Goal: Transaction & Acquisition: Download file/media

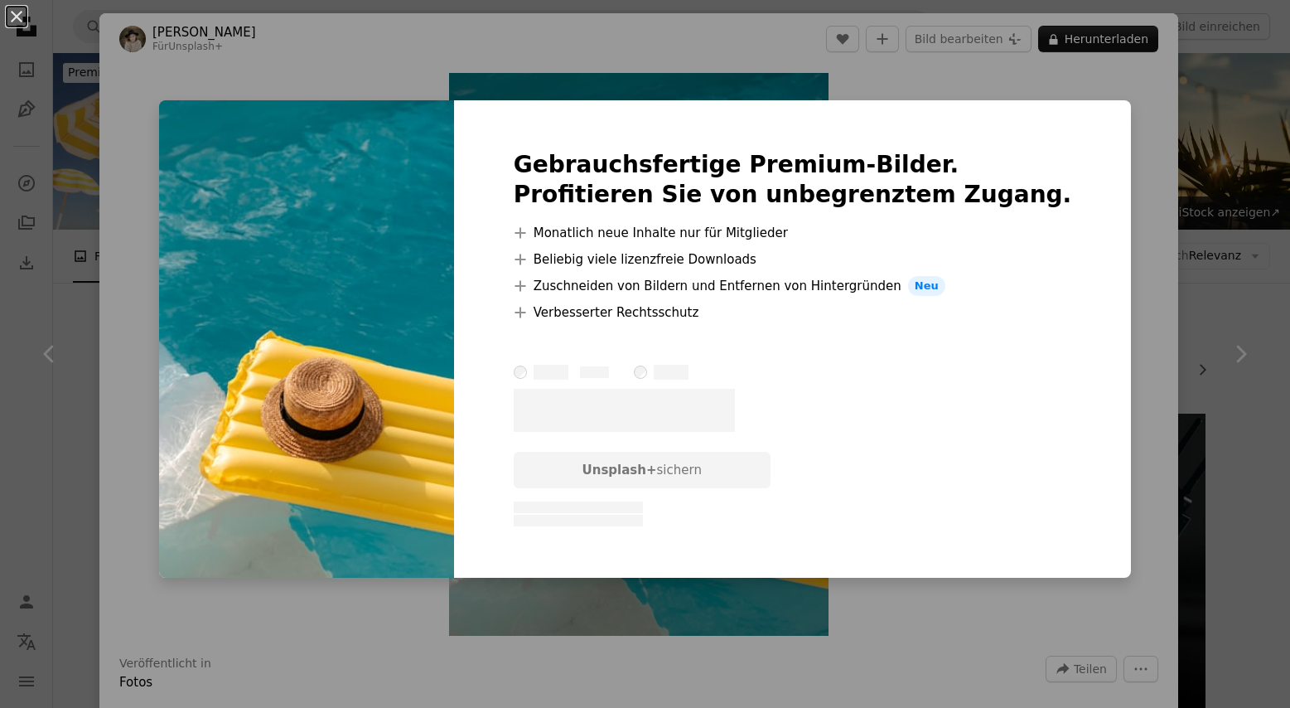
scroll to position [470, 0]
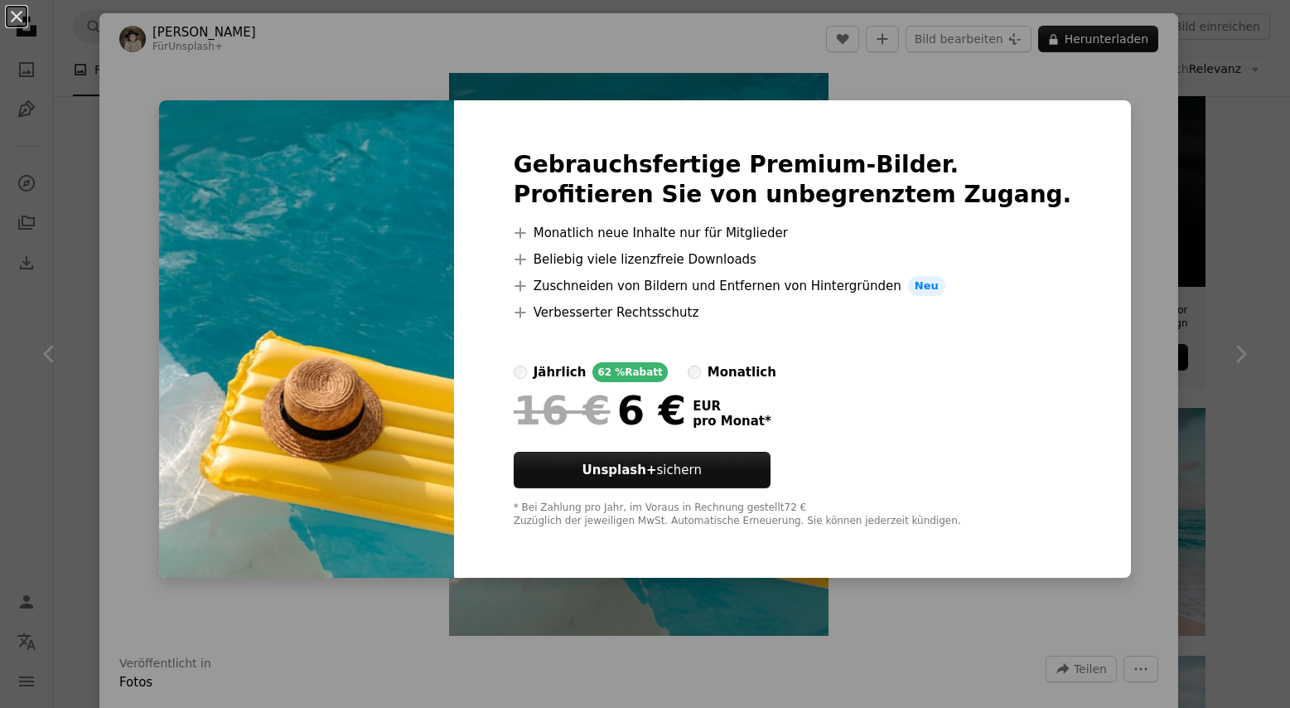
click at [1166, 247] on div "An X shape Gebrauchsfertige Premium-Bilder. Profitieren Sie von unbegrenztem Zu…" at bounding box center [645, 354] width 1290 height 708
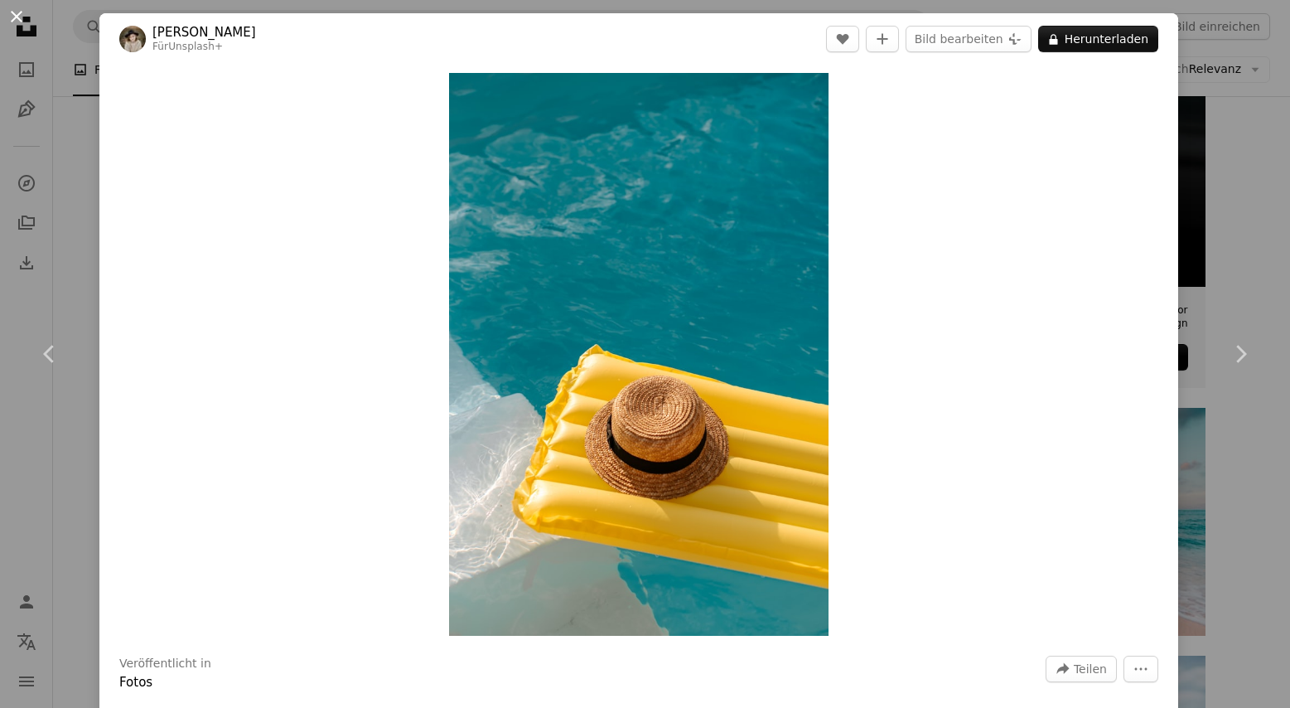
click at [14, 7] on button "An X shape" at bounding box center [17, 17] width 20 height 20
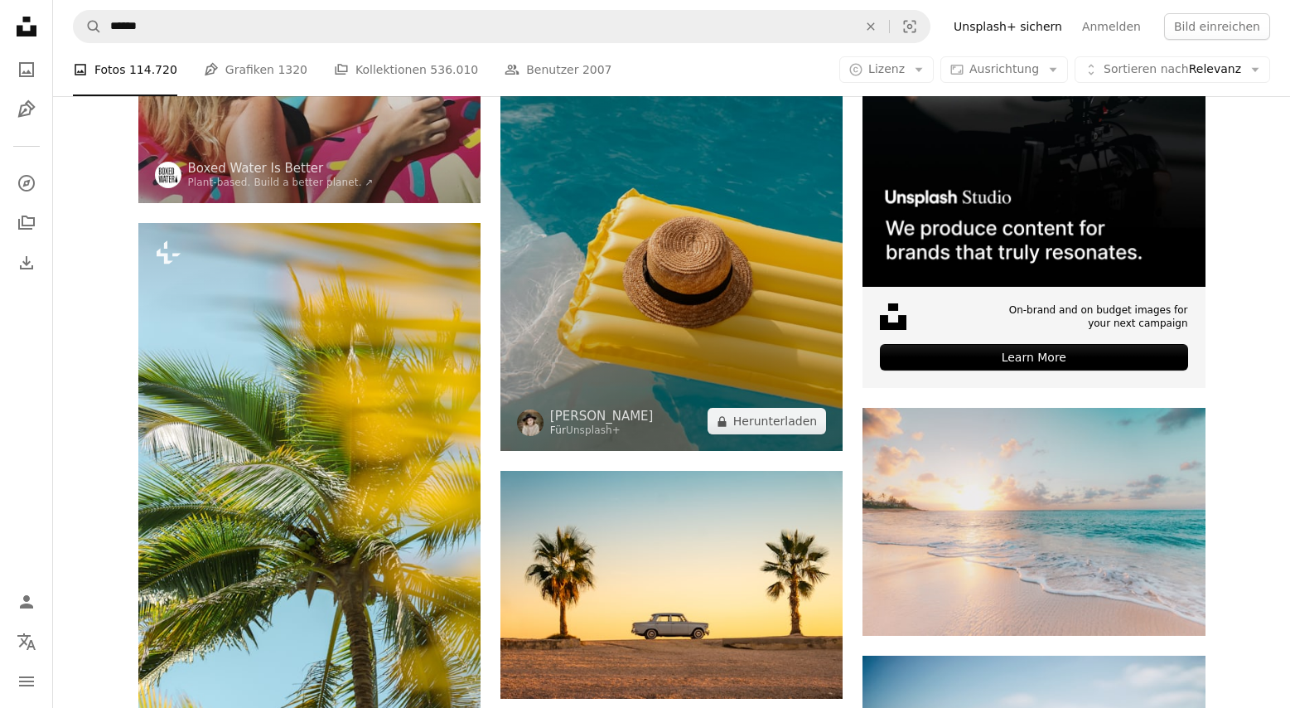
click at [564, 264] on img at bounding box center [671, 197] width 342 height 507
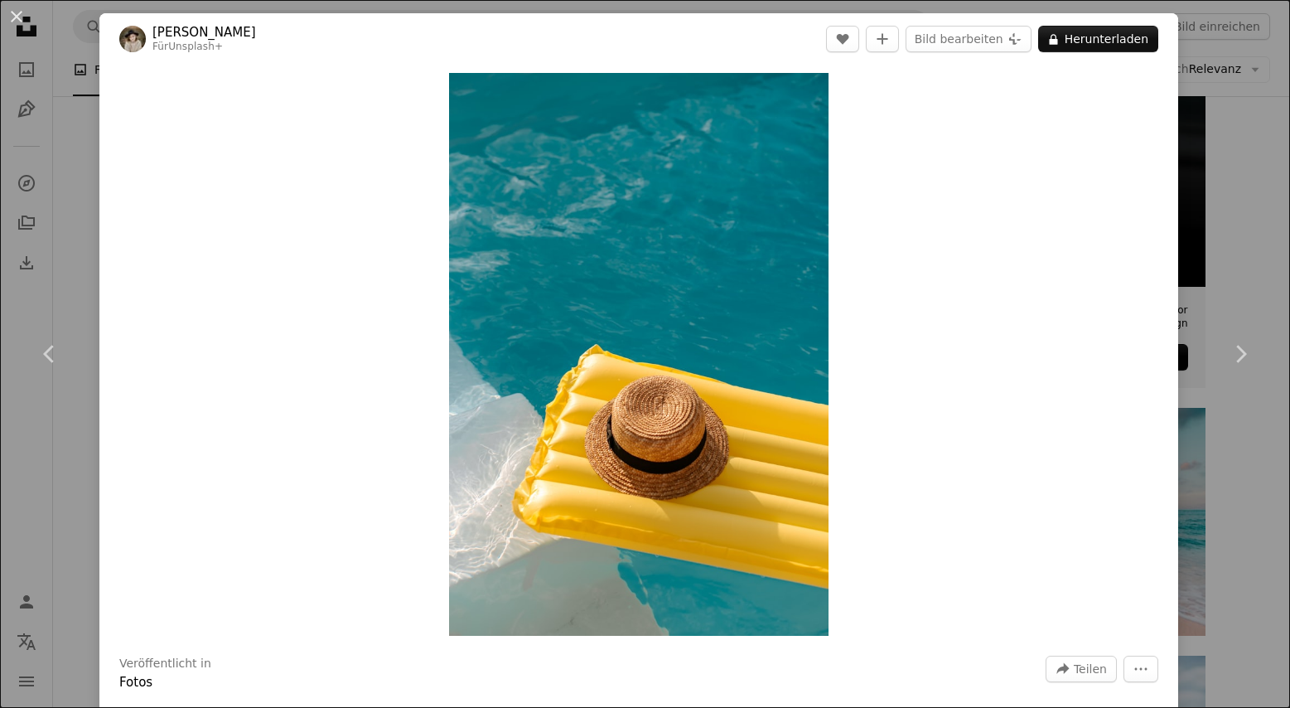
click at [11, 18] on button "An X shape" at bounding box center [17, 17] width 20 height 20
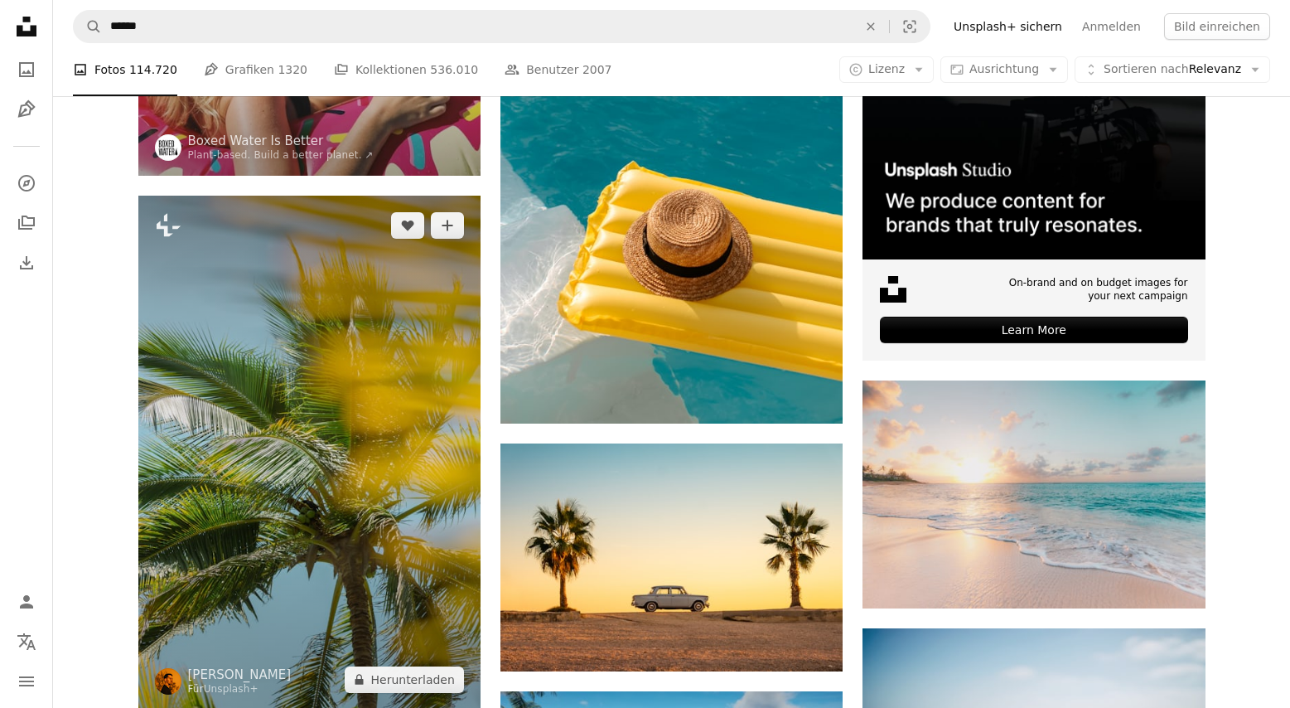
scroll to position [848, 0]
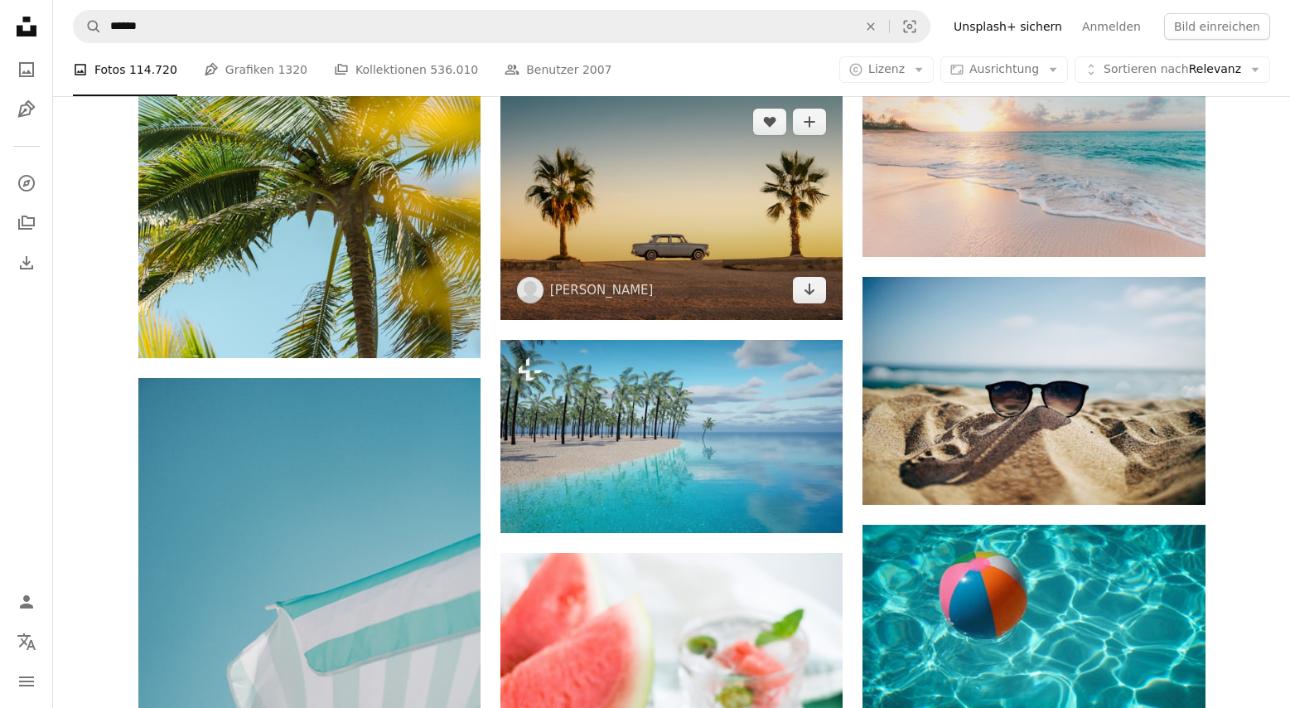
click at [647, 210] on img at bounding box center [671, 206] width 342 height 228
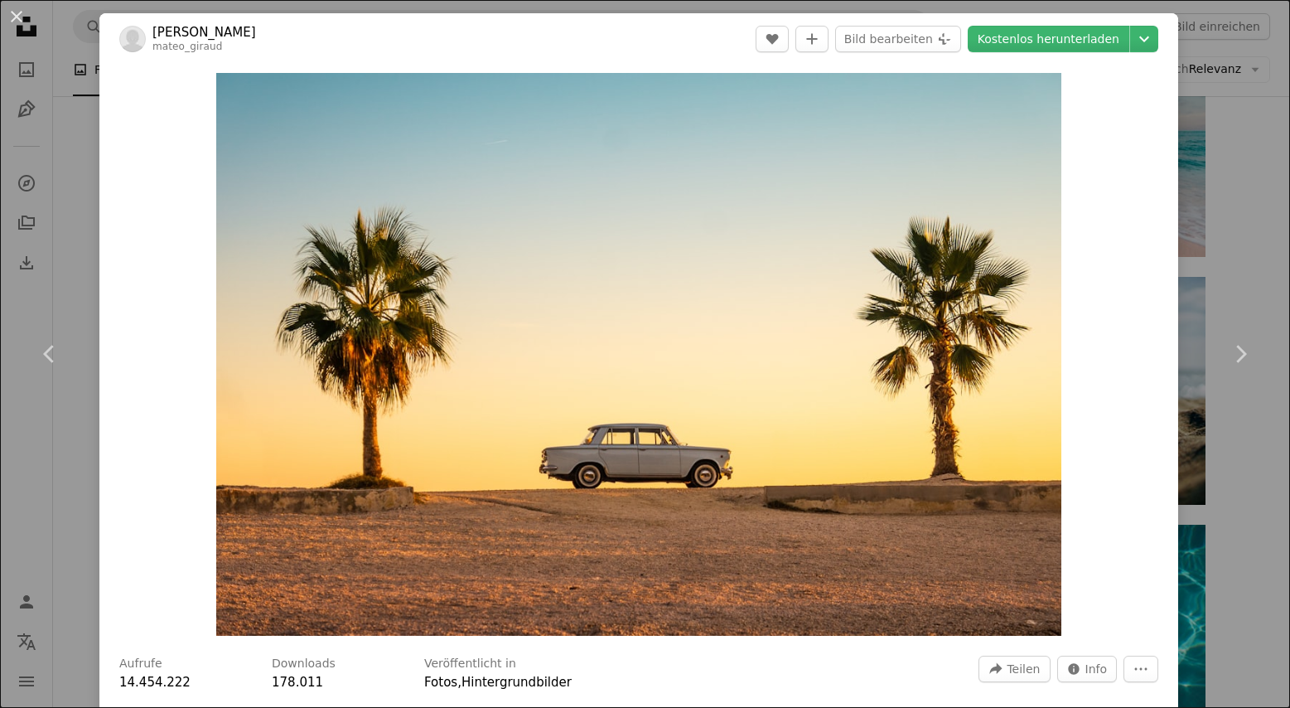
click at [1248, 200] on div "An X shape Chevron left Chevron right [PERSON_NAME] mateo_giraud A heart A plus…" at bounding box center [645, 354] width 1290 height 708
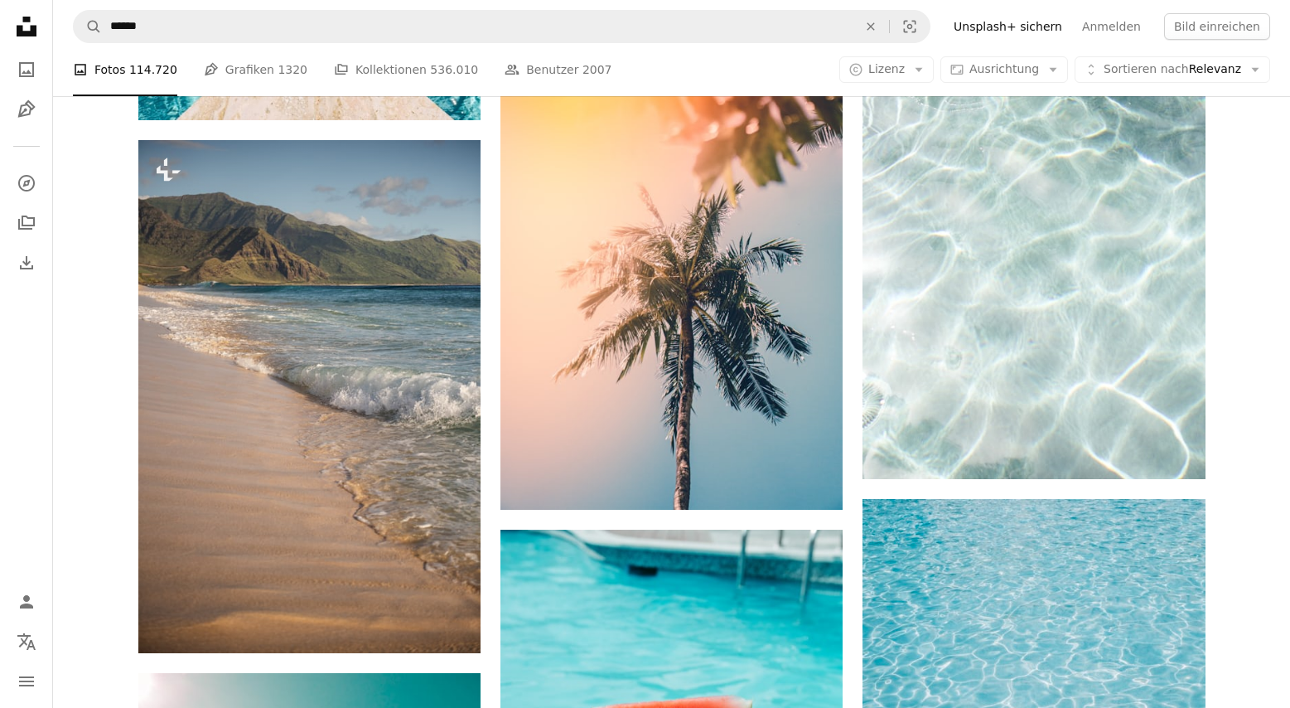
scroll to position [2055, 0]
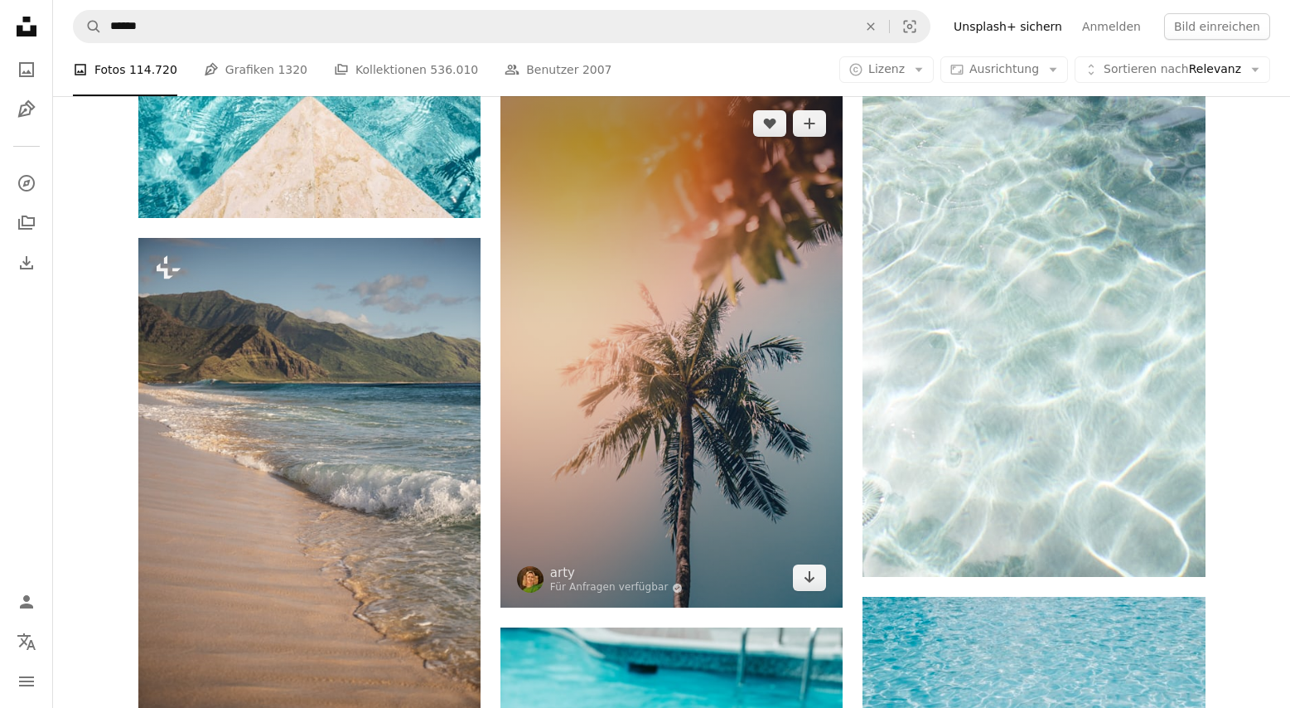
click at [677, 261] on img at bounding box center [671, 351] width 342 height 514
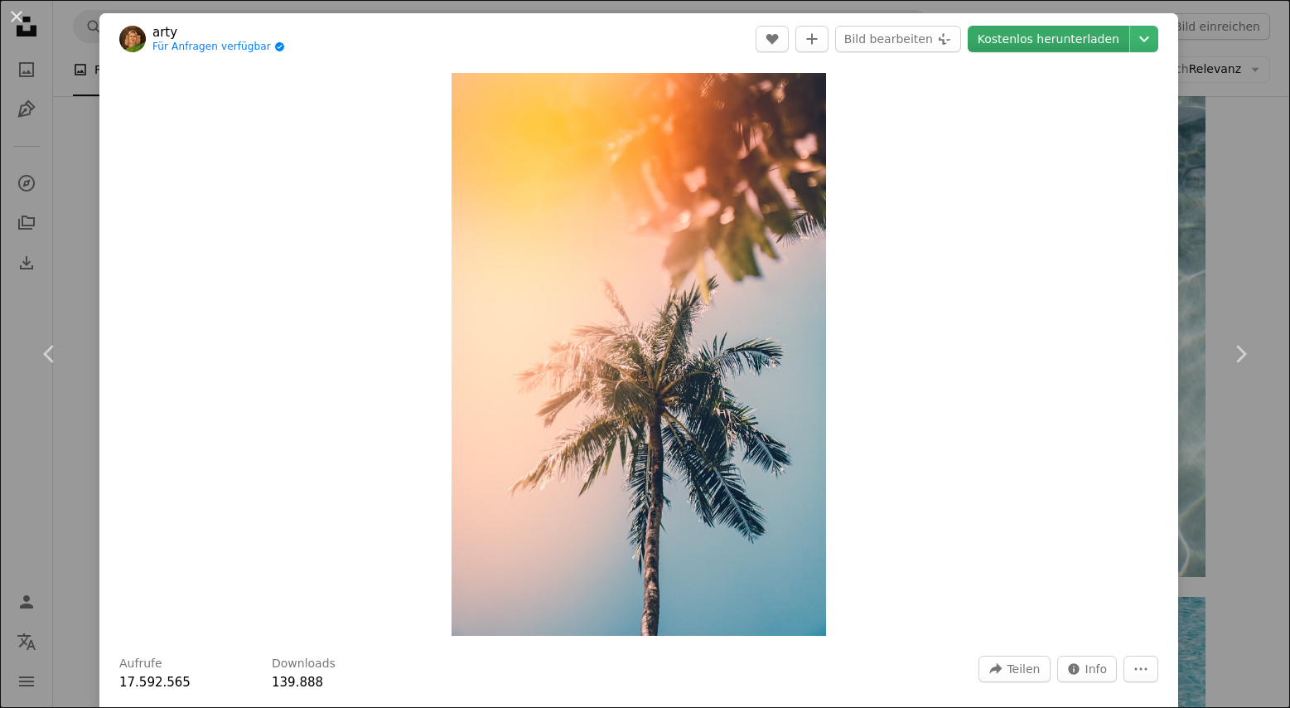
click at [1022, 40] on link "Kostenlos herunterladen" at bounding box center [1049, 39] width 162 height 27
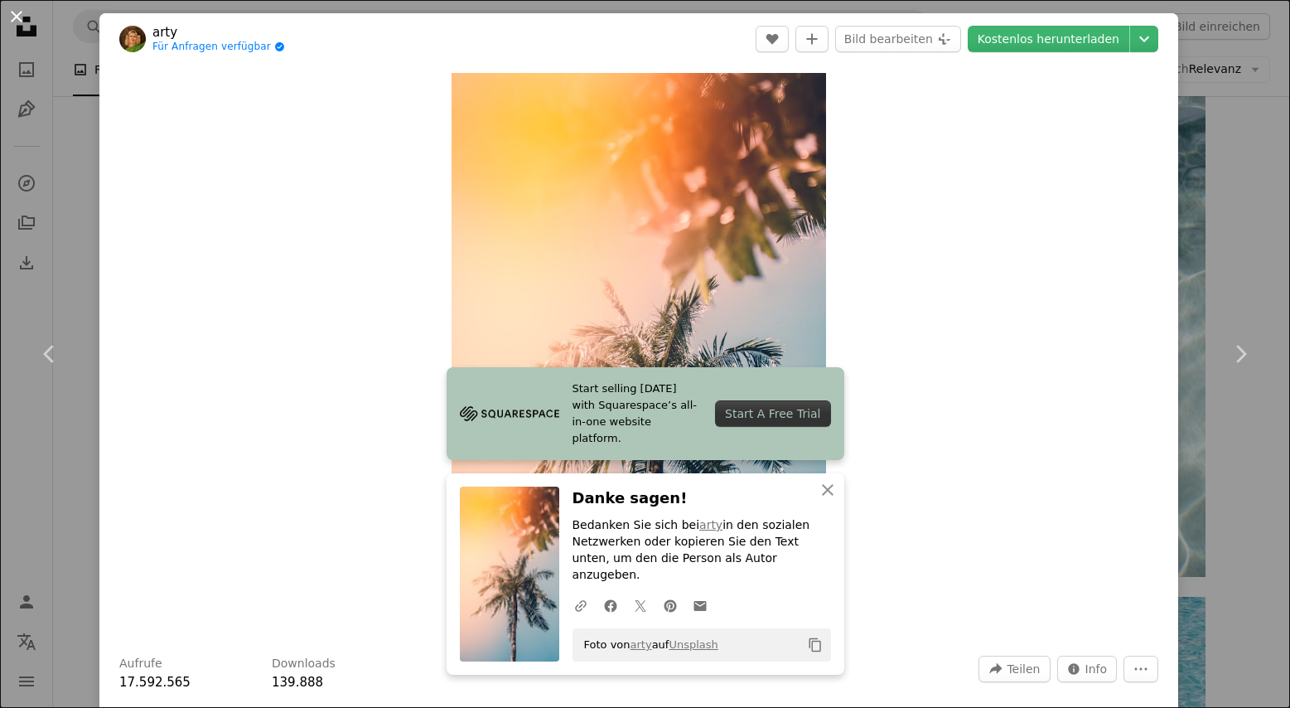
click at [7, 12] on button "An X shape" at bounding box center [17, 17] width 20 height 20
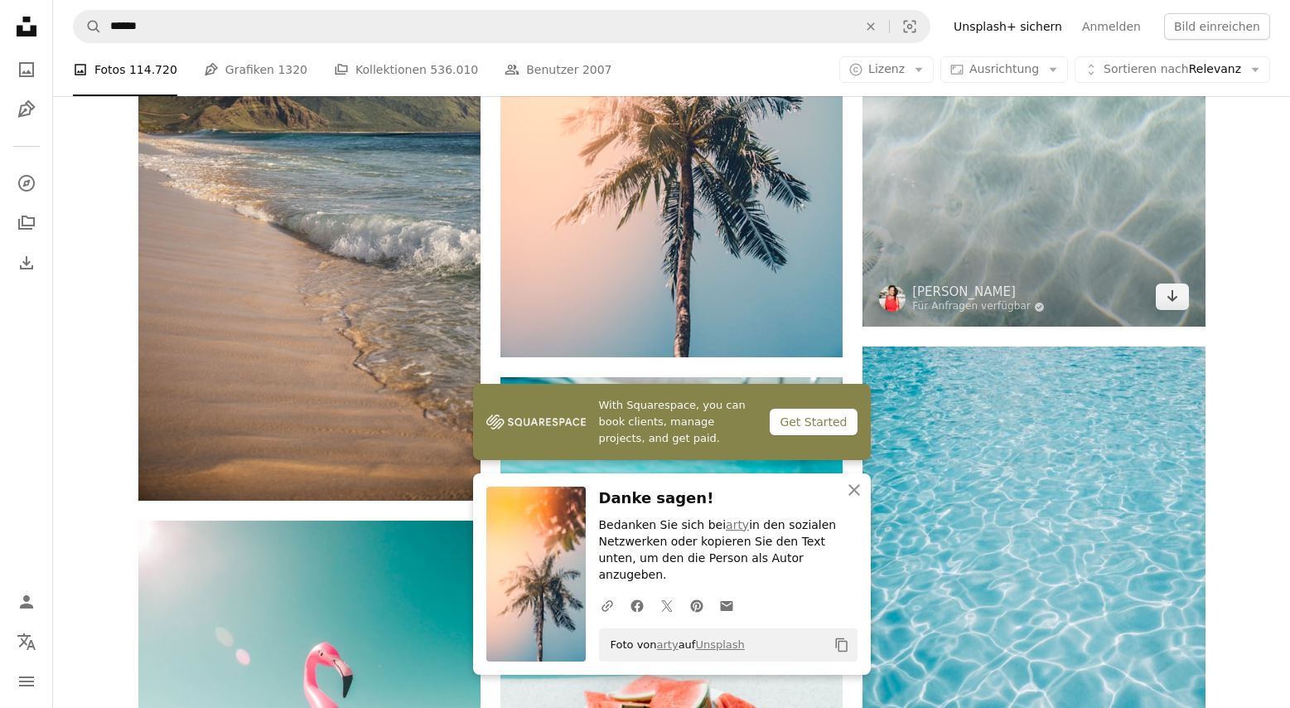
scroll to position [2458, 0]
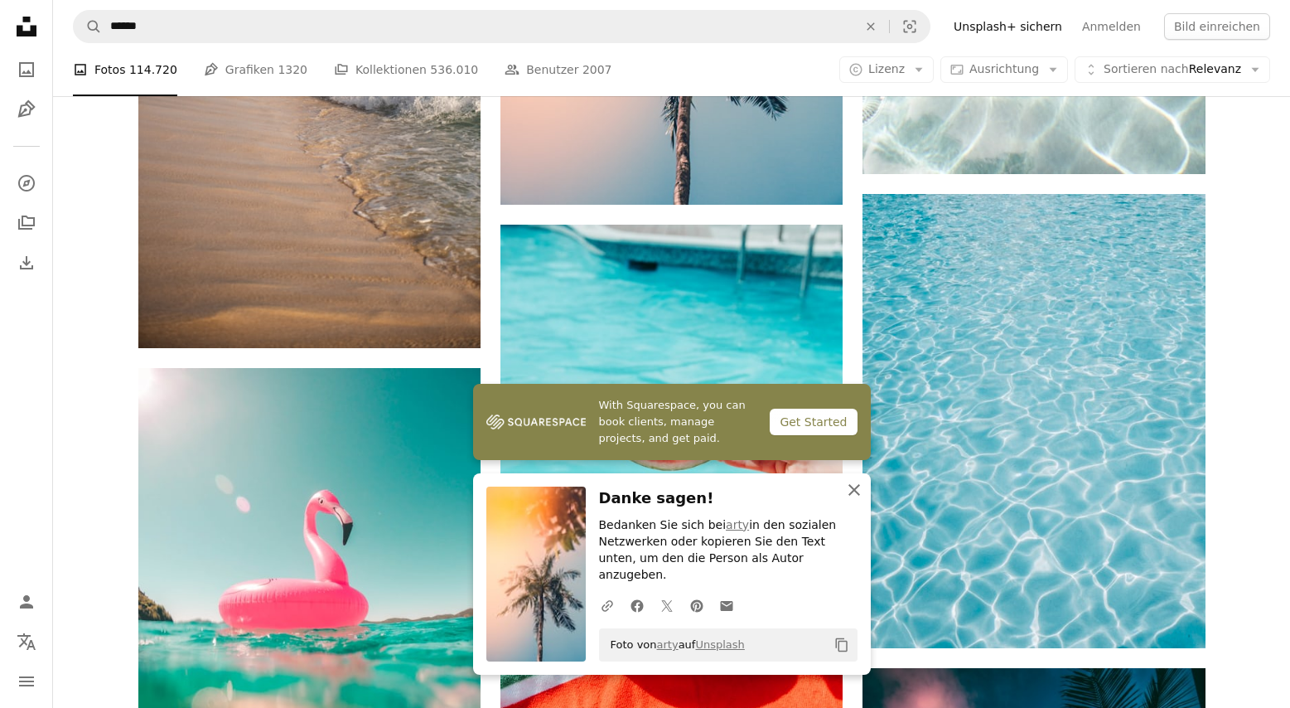
click at [848, 500] on icon "An X shape" at bounding box center [854, 490] width 20 height 20
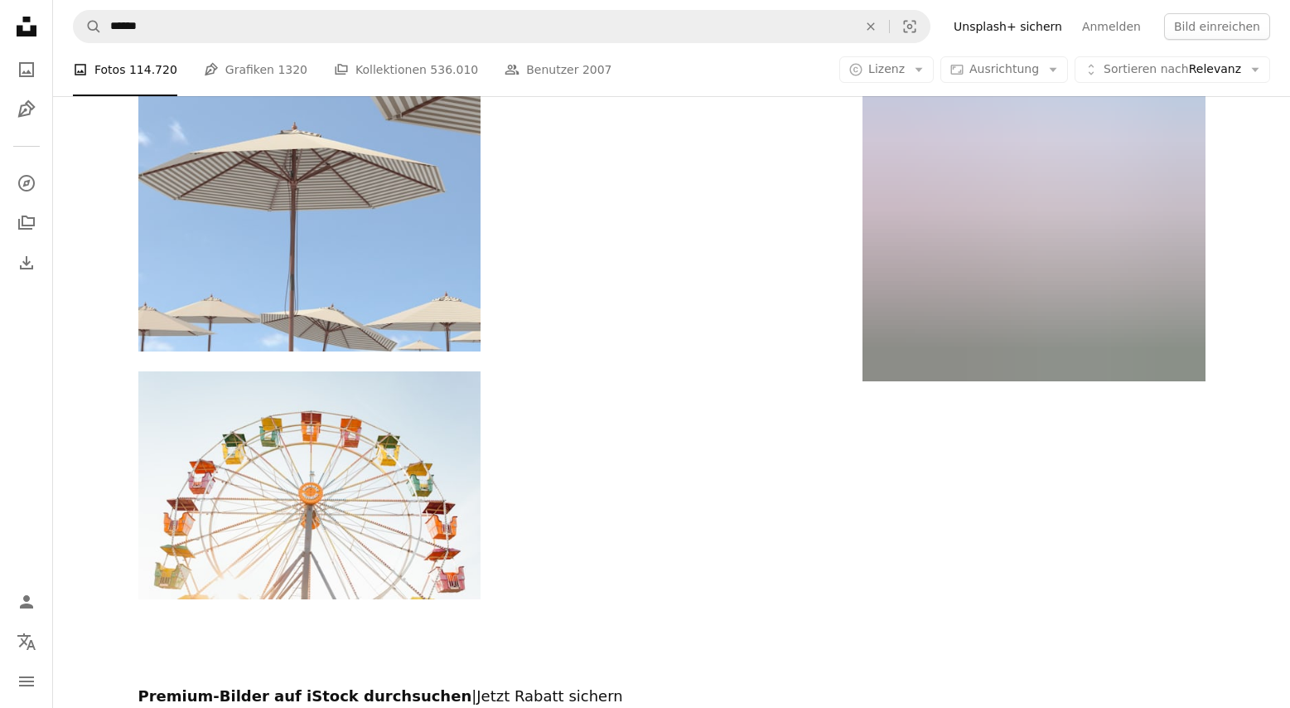
scroll to position [6299, 0]
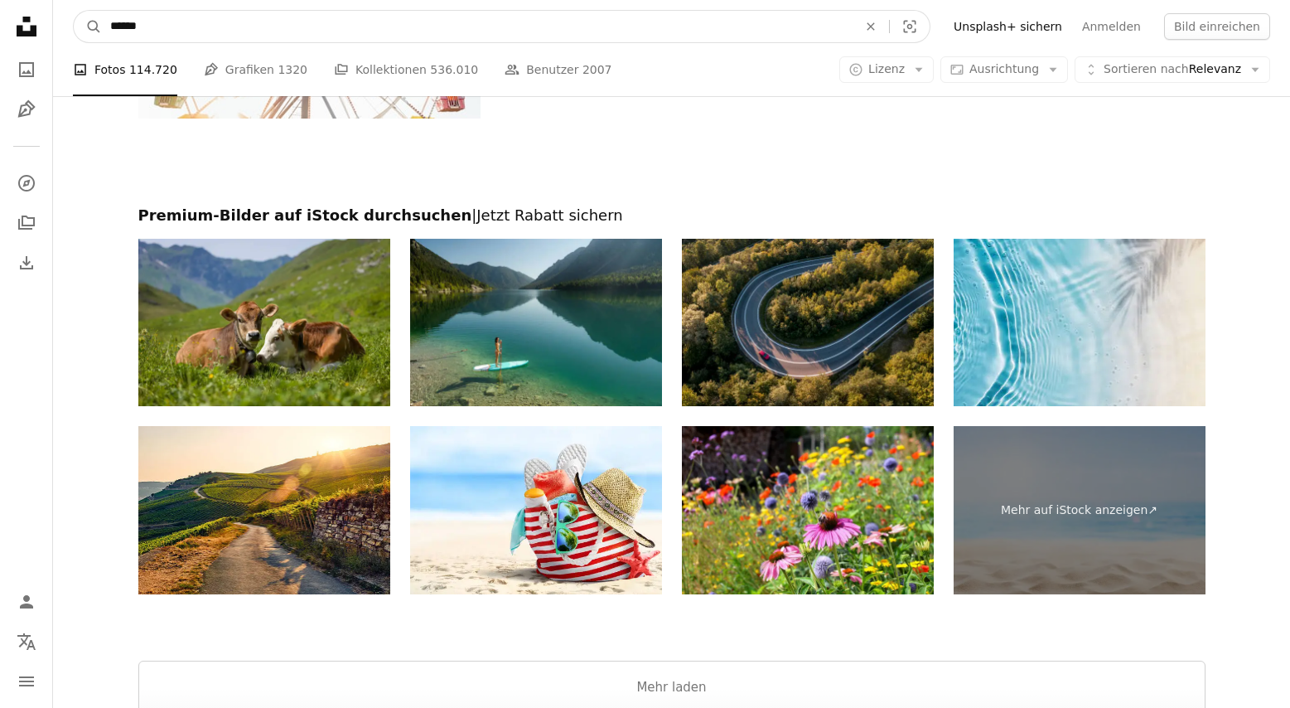
drag, startPoint x: 263, startPoint y: 33, endPoint x: 61, endPoint y: 19, distance: 202.6
click at [62, 19] on nav "A magnifying glass ****** An X shape Visual search Filters Unsplash+ sichern An…" at bounding box center [671, 26] width 1237 height 53
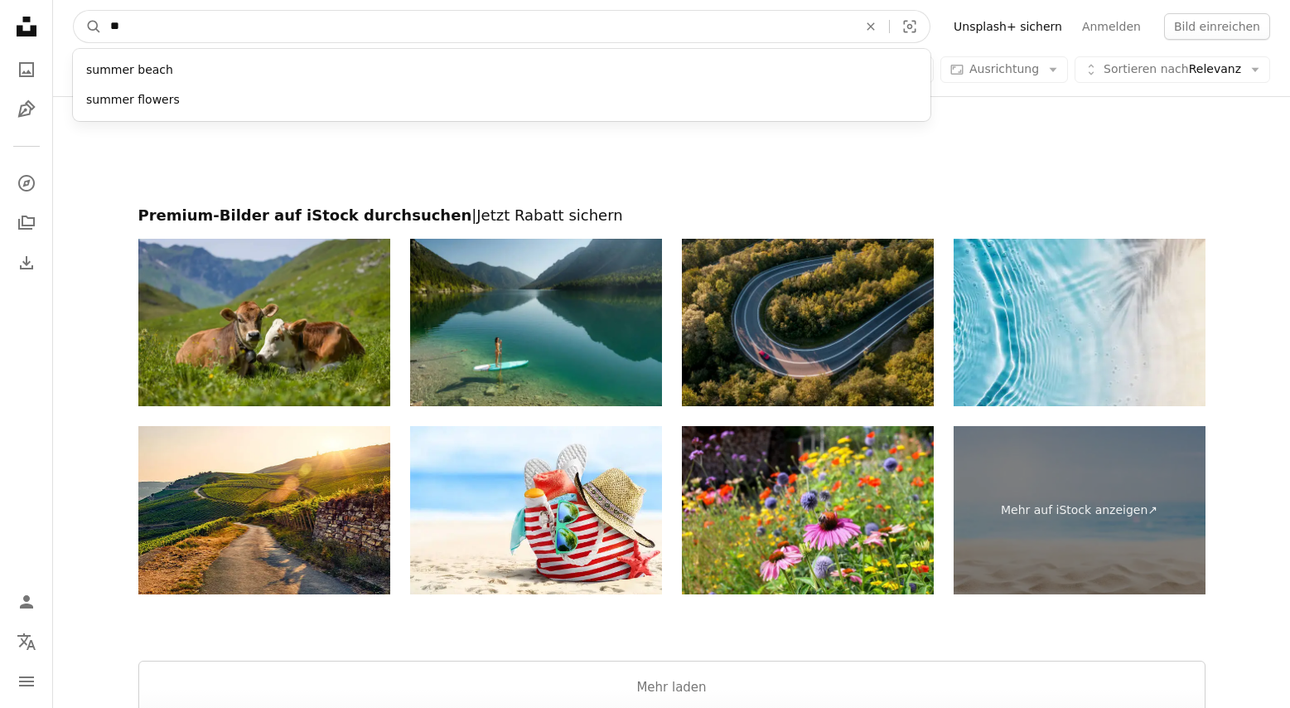
type input "***"
click at [88, 27] on button "A magnifying glass" at bounding box center [88, 26] width 28 height 31
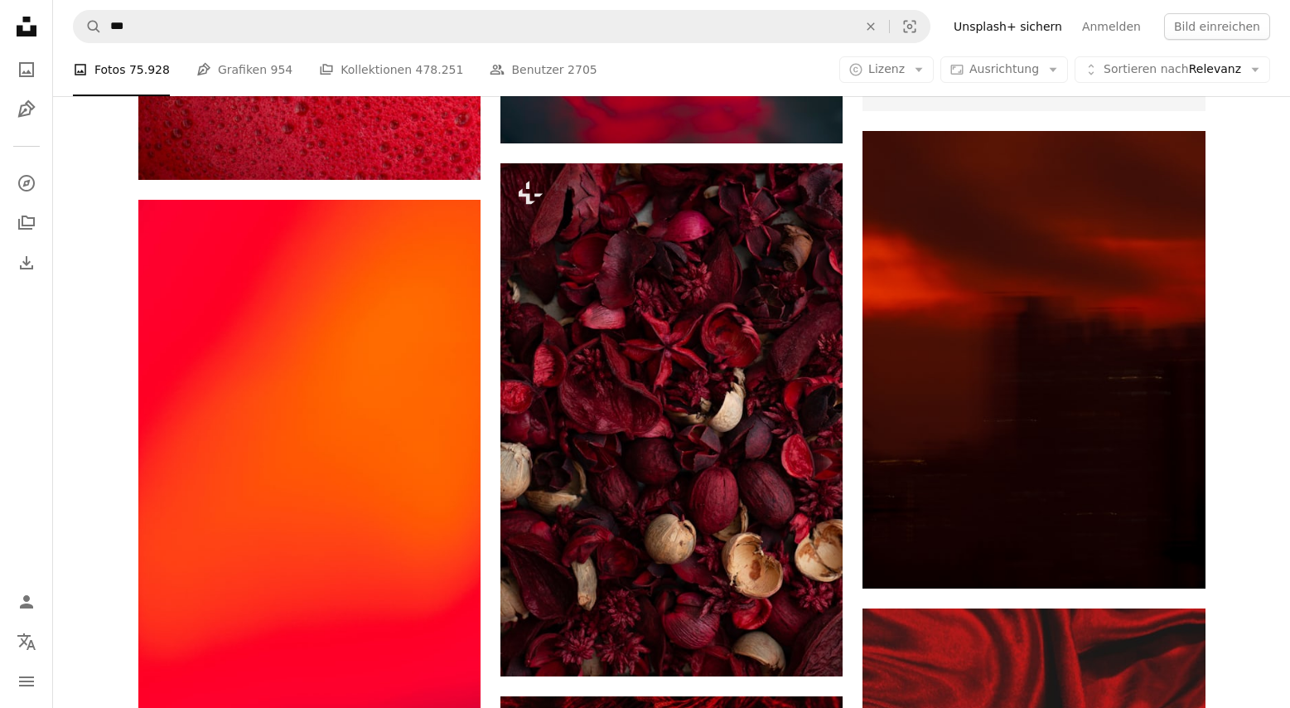
scroll to position [753, 0]
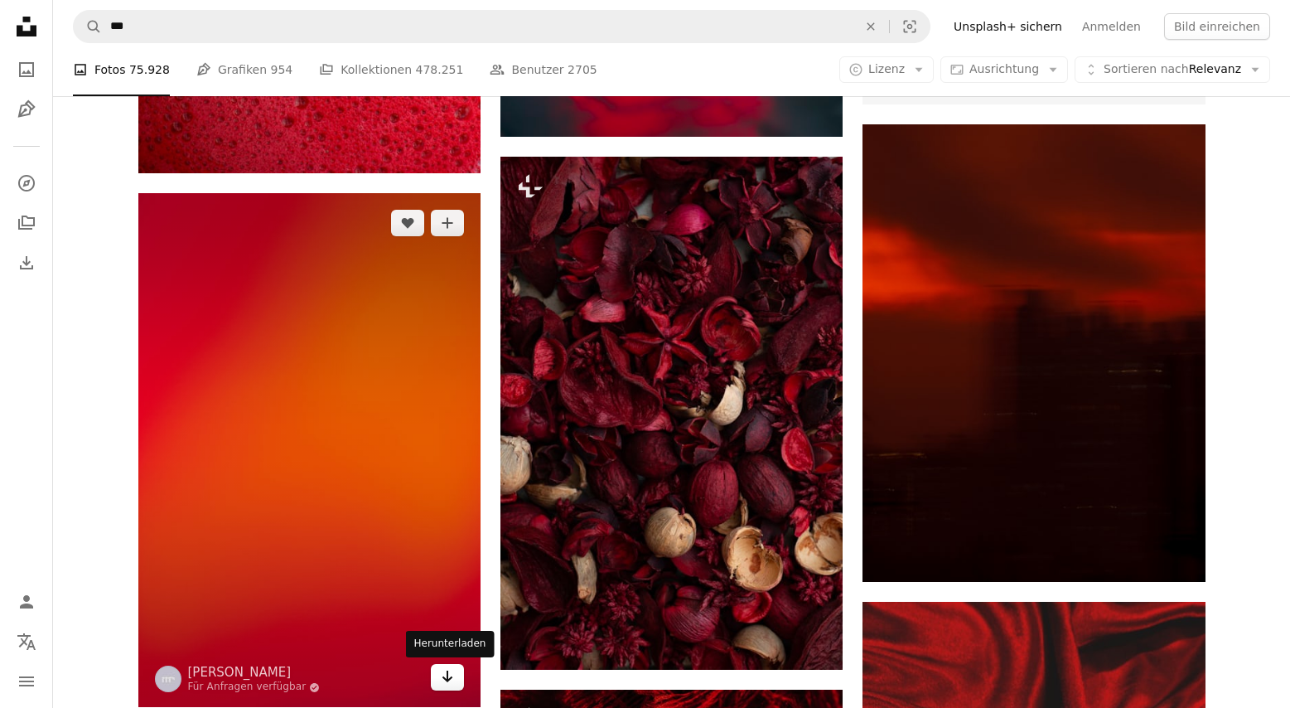
click at [437, 677] on link "Arrow pointing down" at bounding box center [447, 677] width 33 height 27
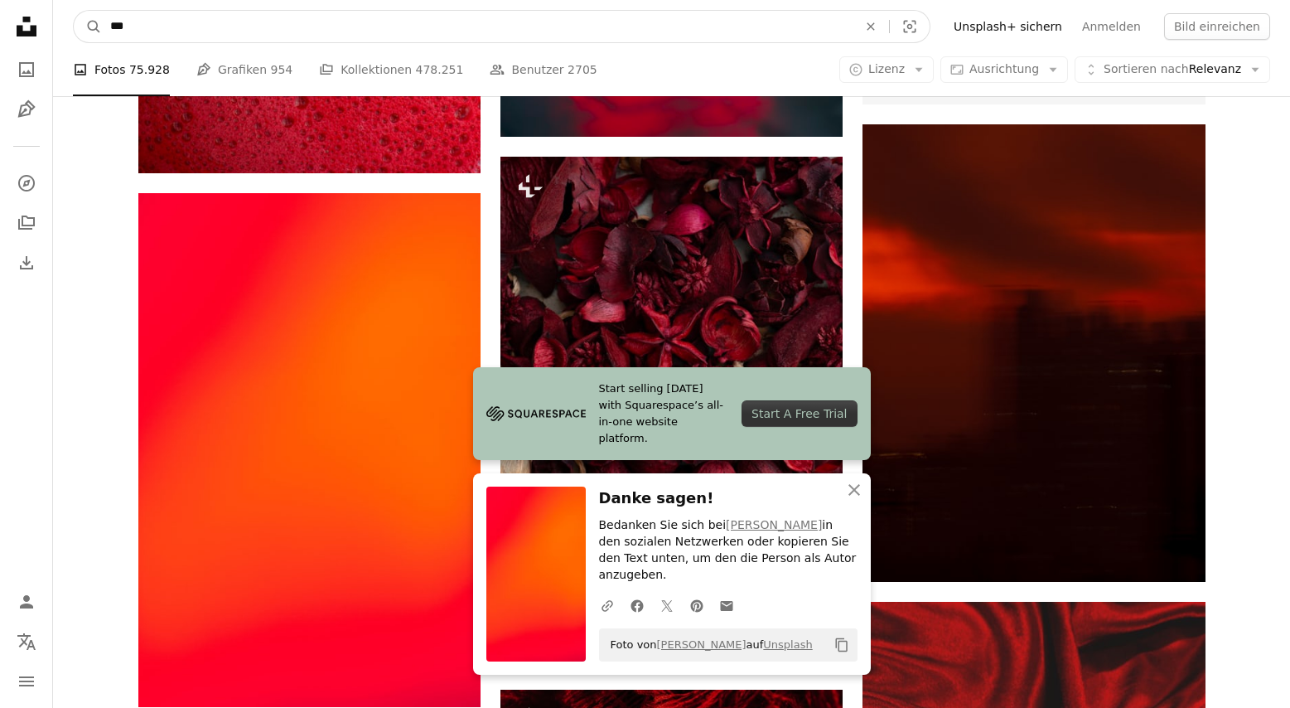
drag, startPoint x: 245, startPoint y: 28, endPoint x: 29, endPoint y: 19, distance: 216.4
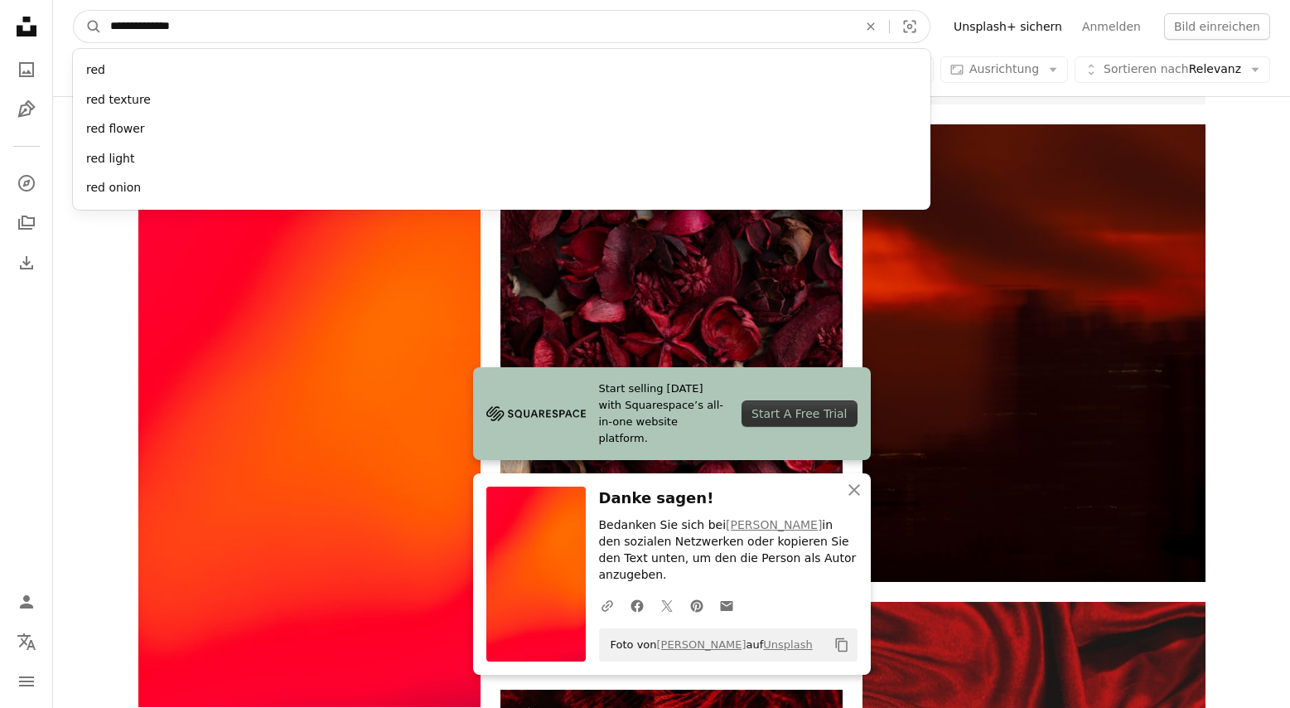
type input "**********"
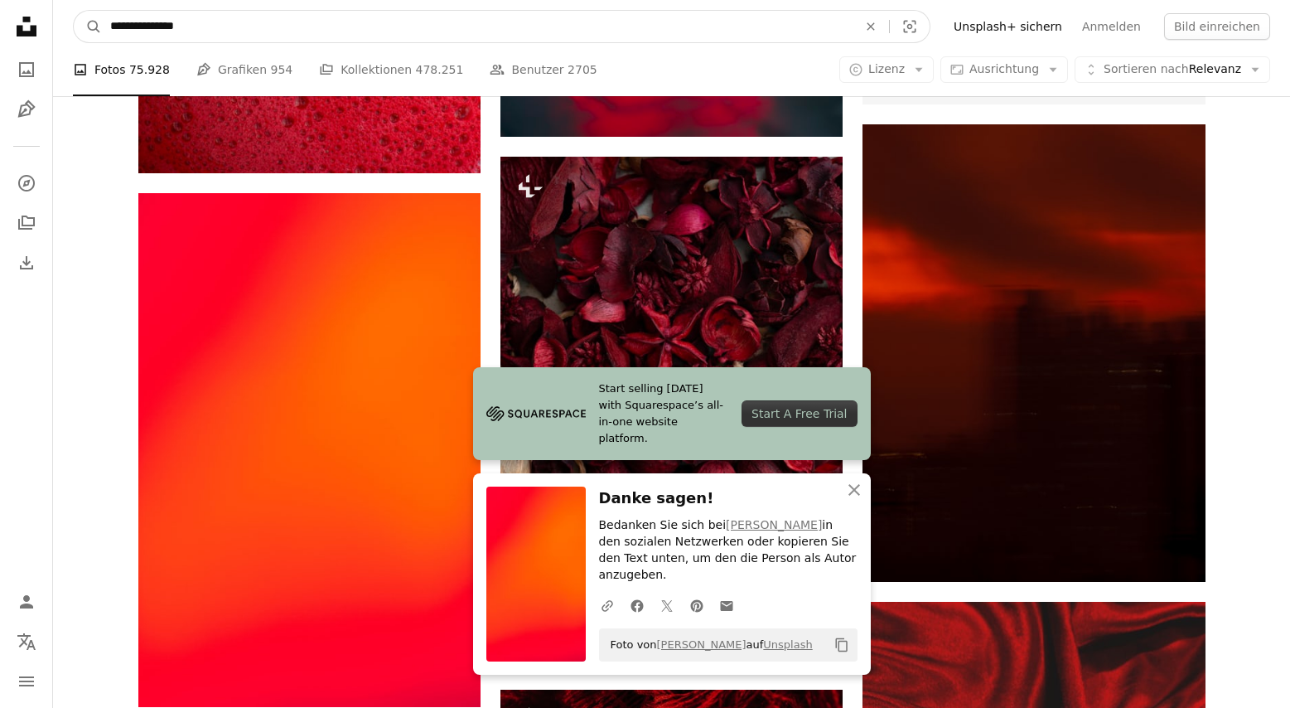
click at [88, 27] on button "A magnifying glass" at bounding box center [88, 26] width 28 height 31
